Goal: Task Accomplishment & Management: Use online tool/utility

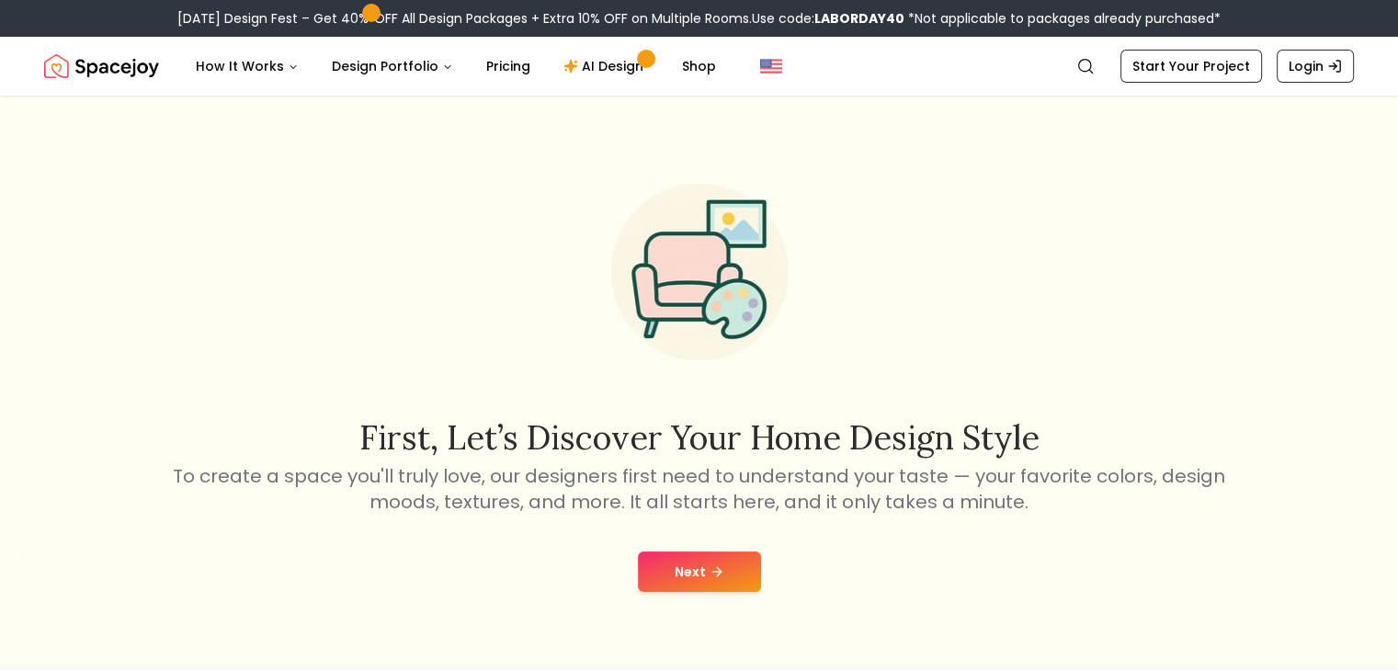
click at [710, 579] on button "Next" at bounding box center [699, 571] width 123 height 40
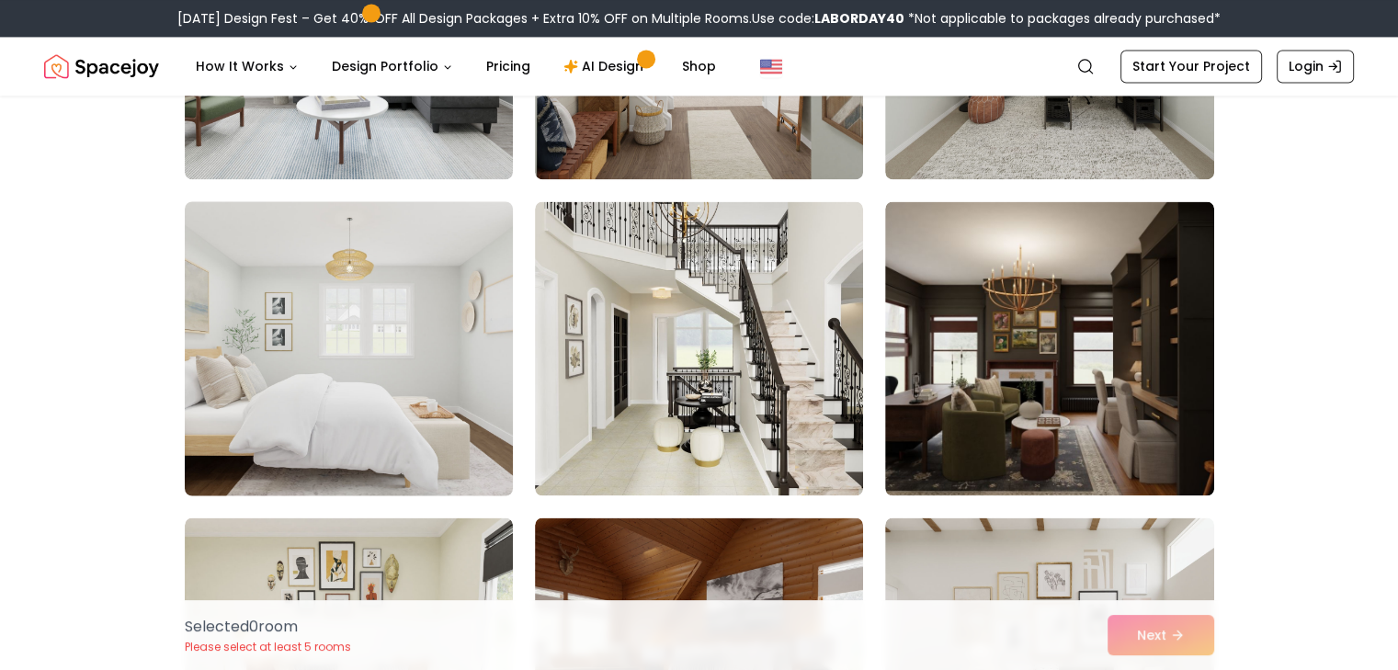
scroll to position [2908, 0]
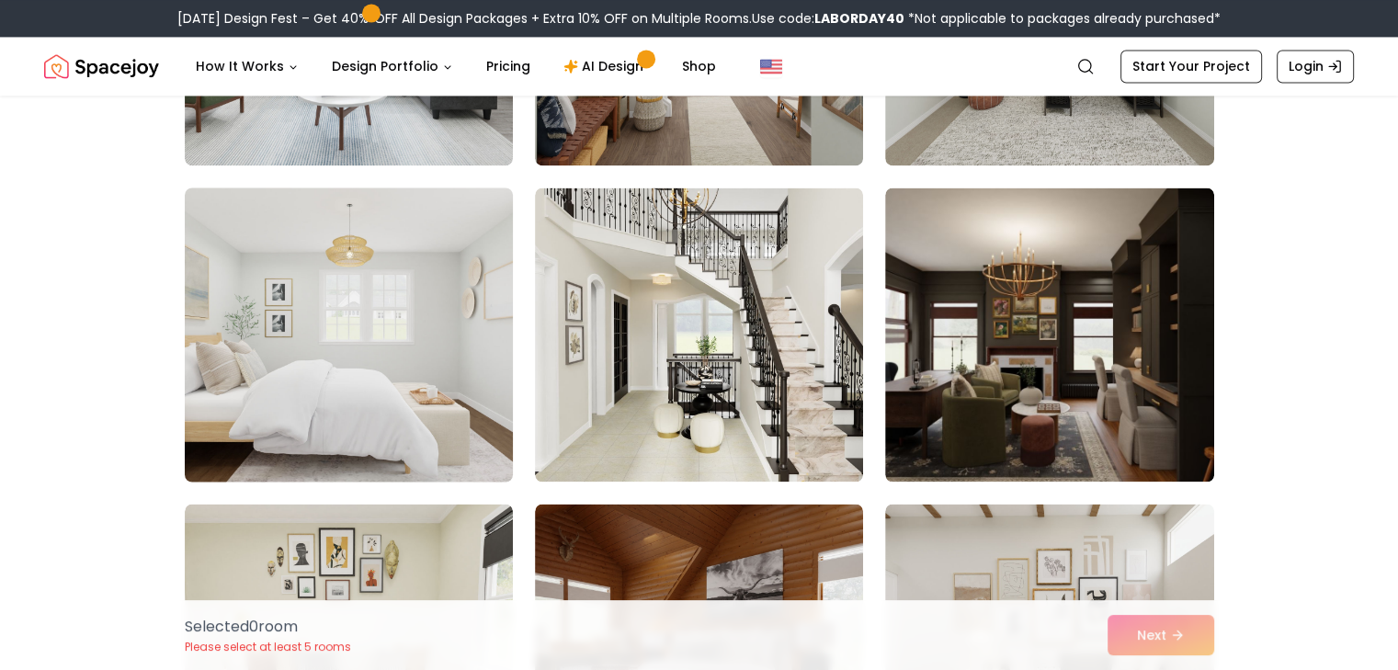
click at [421, 403] on img at bounding box center [348, 334] width 345 height 309
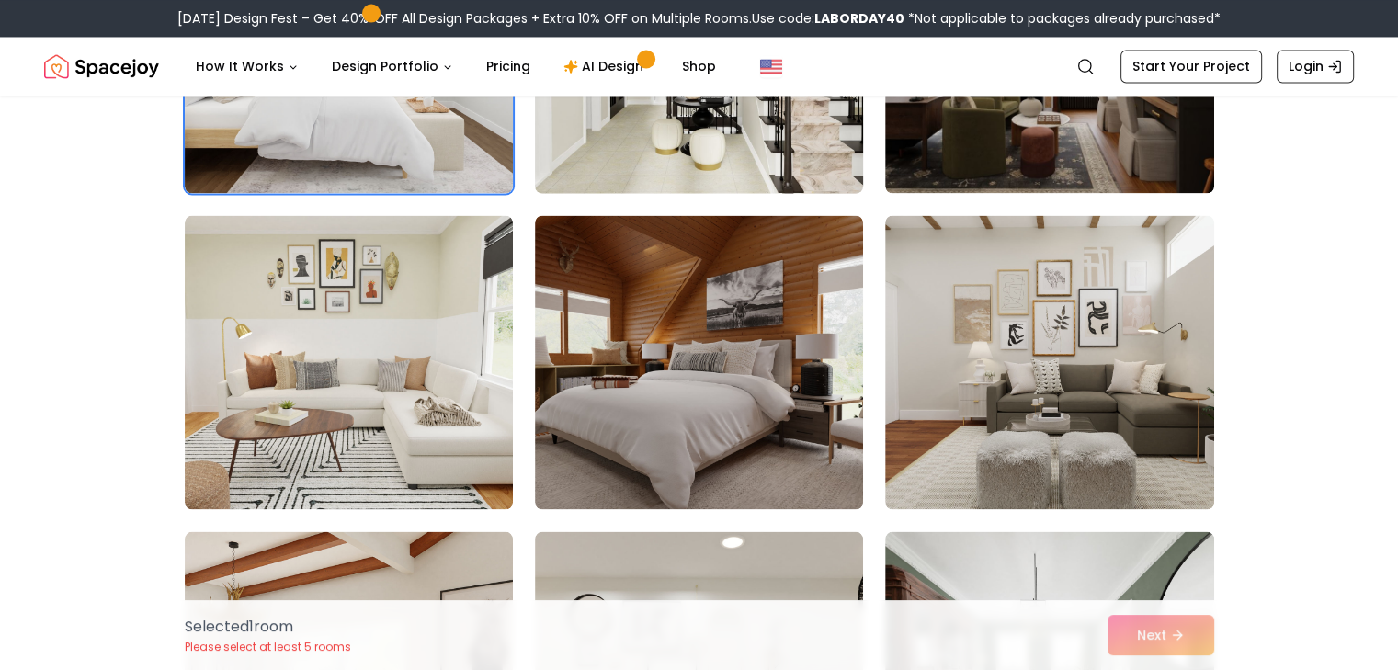
scroll to position [3203, 0]
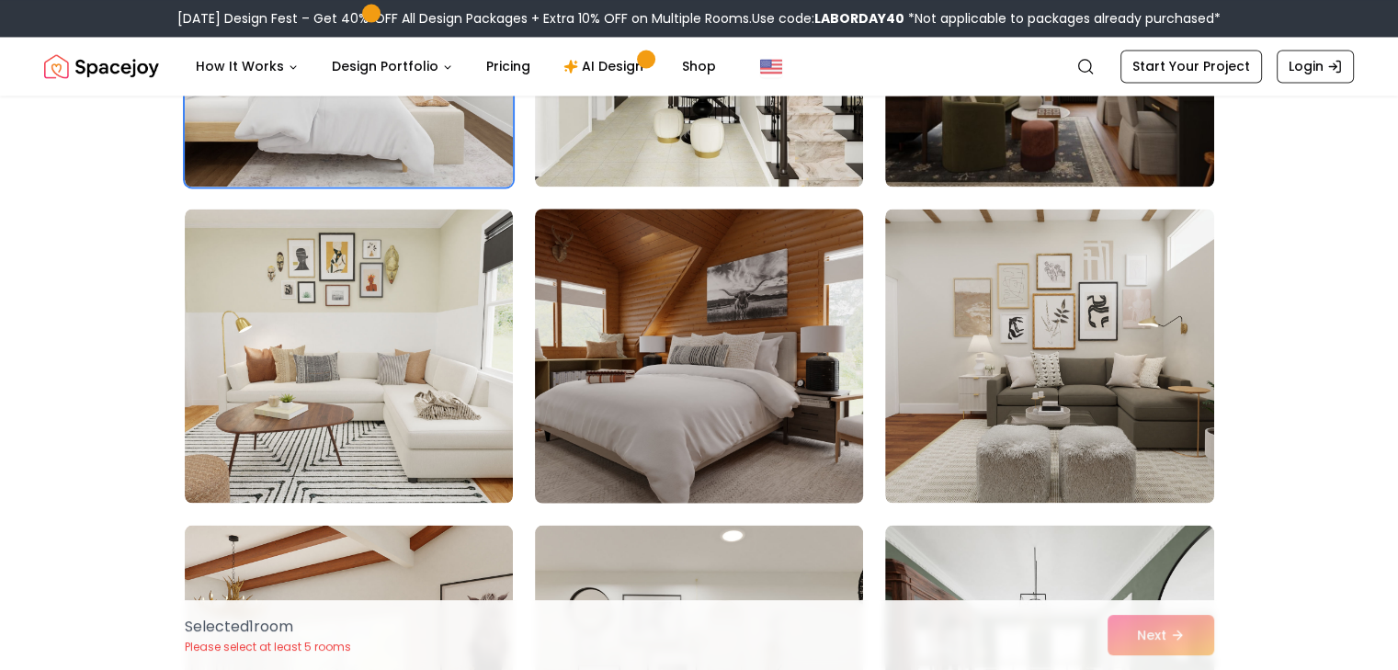
click at [687, 420] on img at bounding box center [699, 355] width 345 height 309
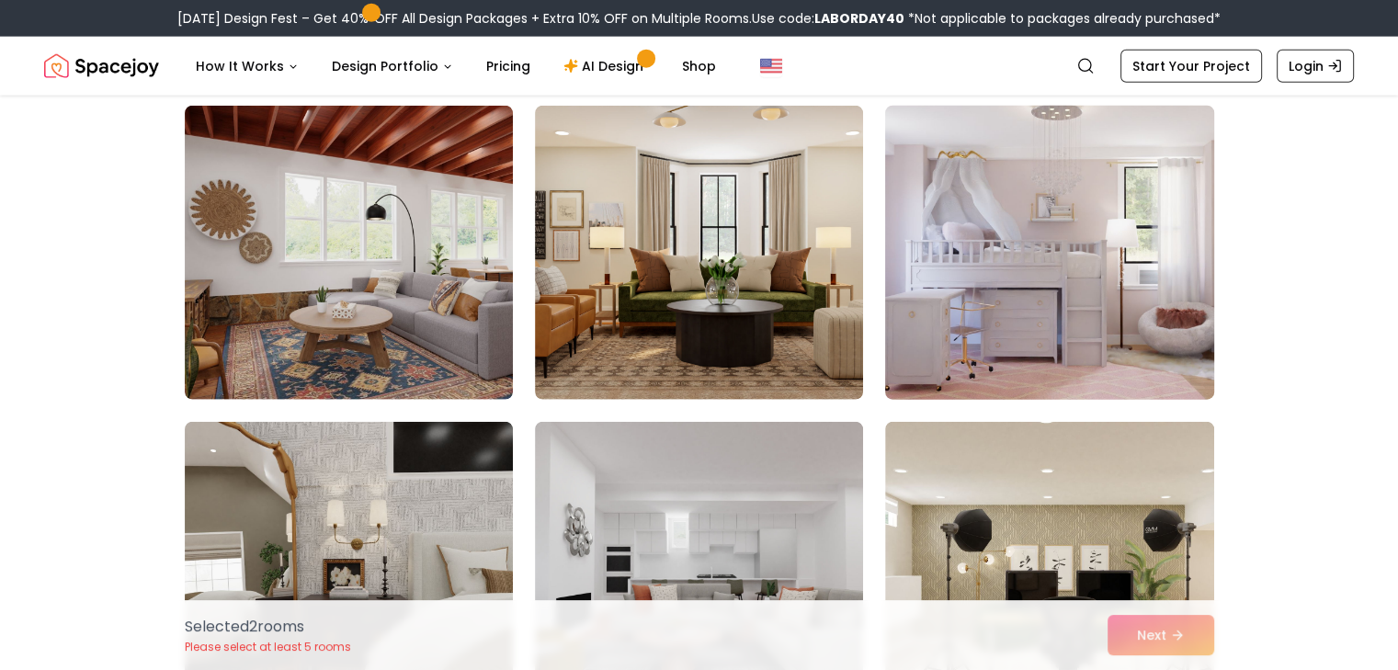
scroll to position [4570, 0]
click at [1015, 384] on img at bounding box center [1049, 253] width 345 height 309
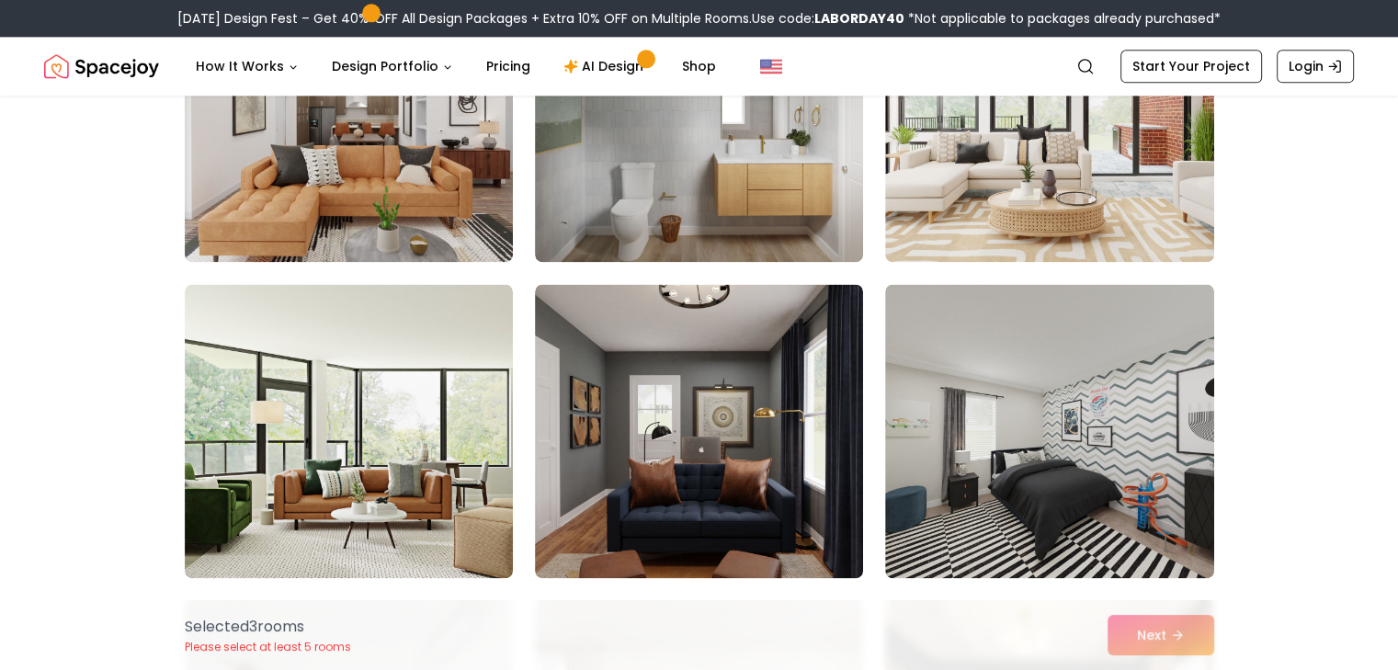
scroll to position [9447, 0]
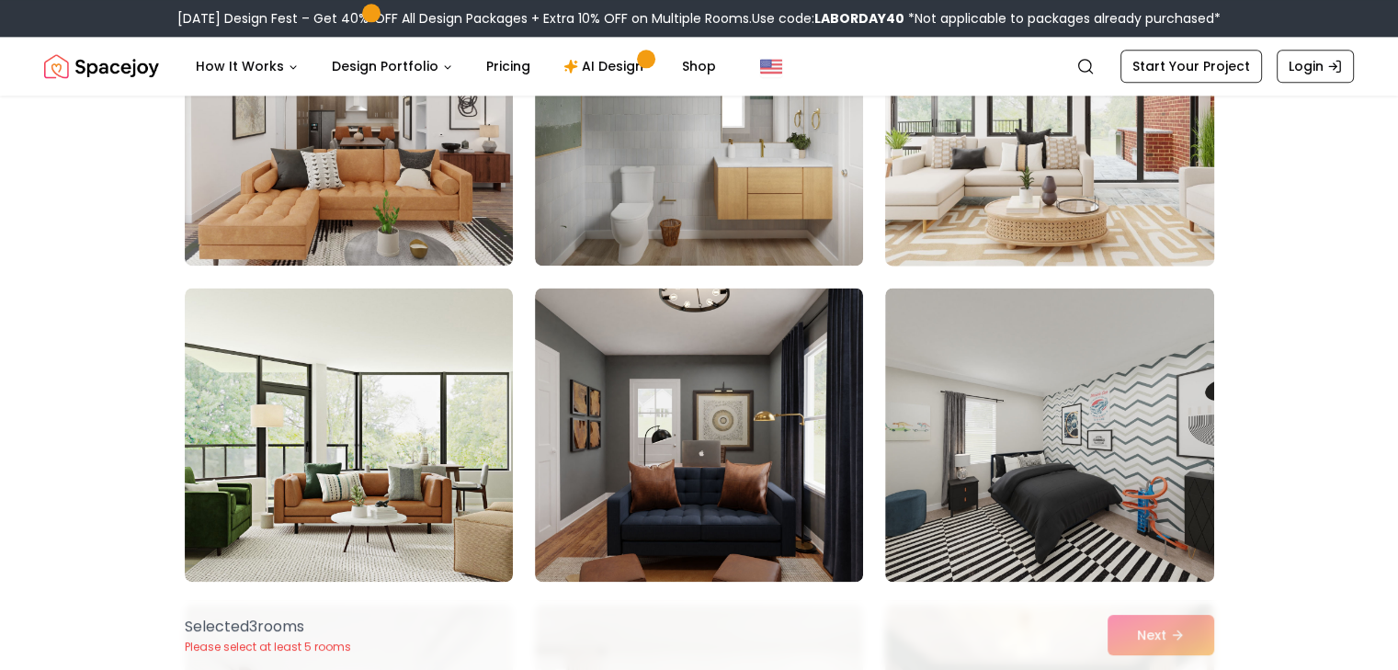
click at [971, 220] on img at bounding box center [1049, 118] width 345 height 309
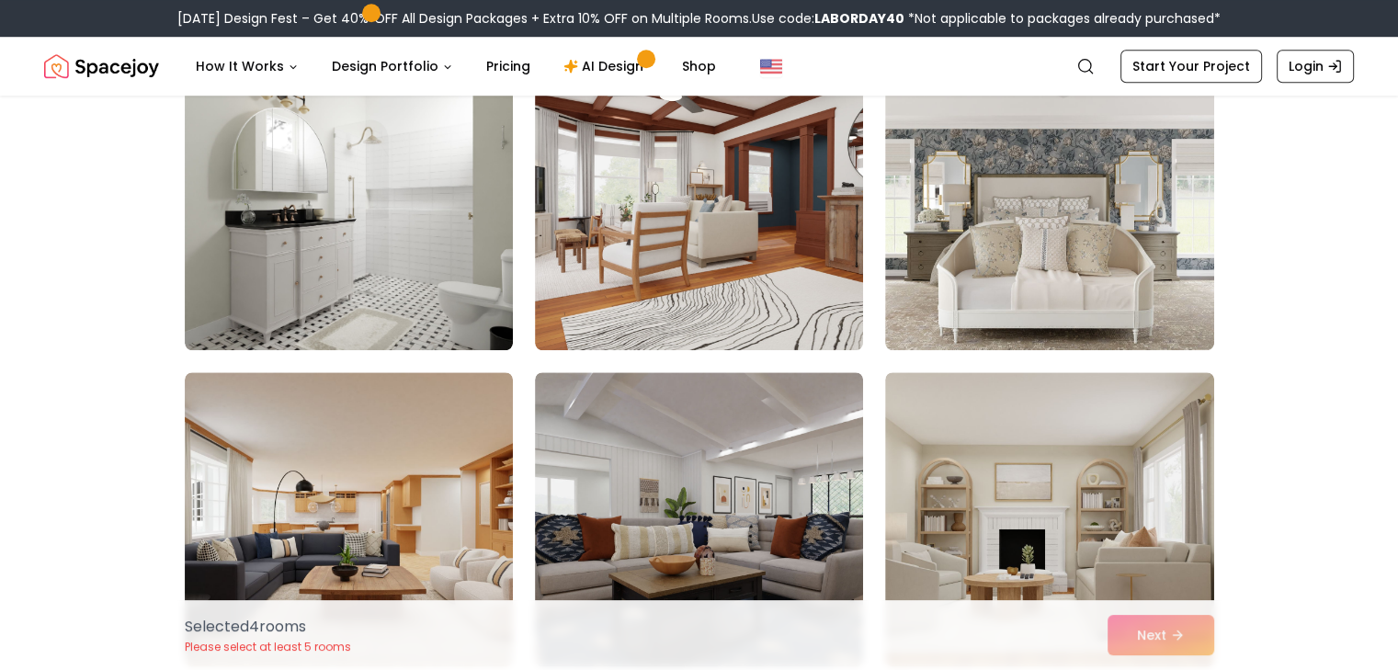
scroll to position [8409, 0]
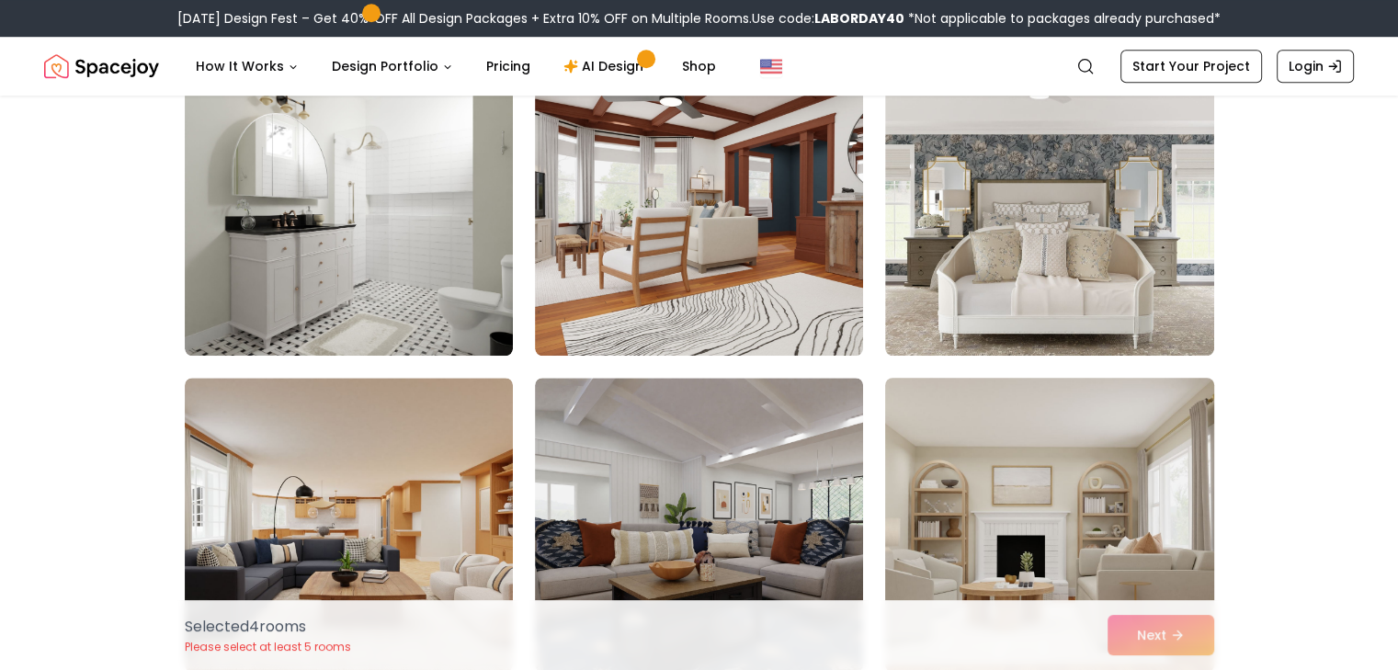
click at [991, 470] on img at bounding box center [1049, 524] width 345 height 309
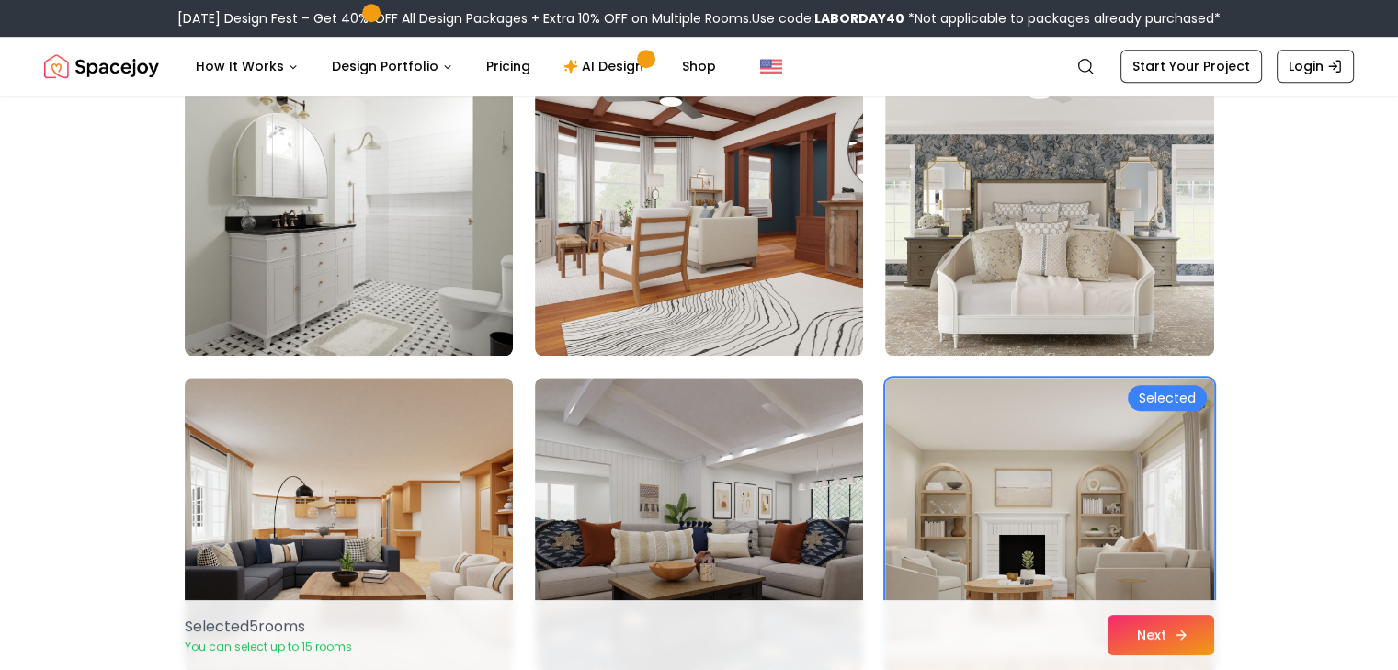
click at [1139, 641] on button "Next" at bounding box center [1160, 635] width 107 height 40
